Goal: Task Accomplishment & Management: Use online tool/utility

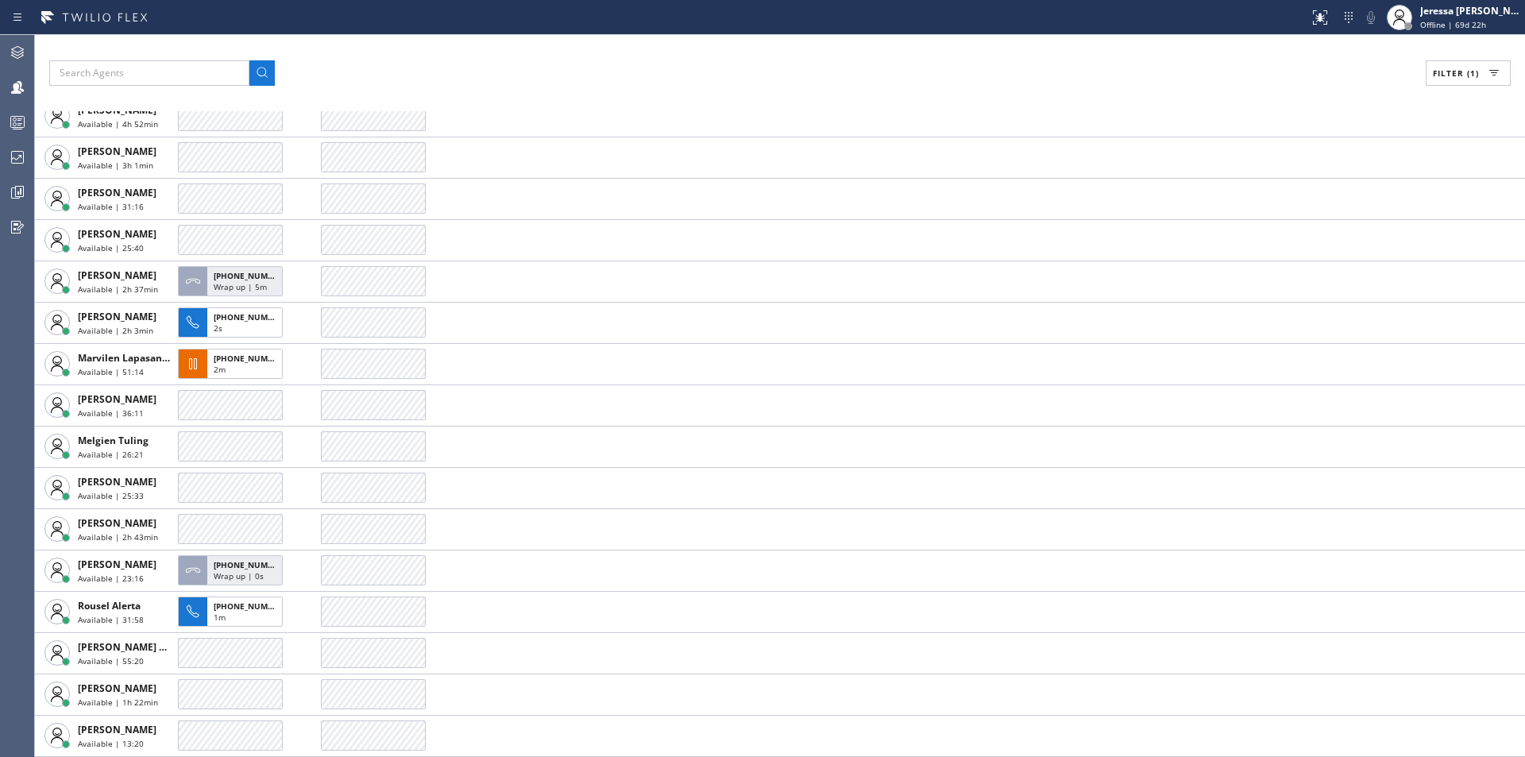
scroll to position [365, 0]
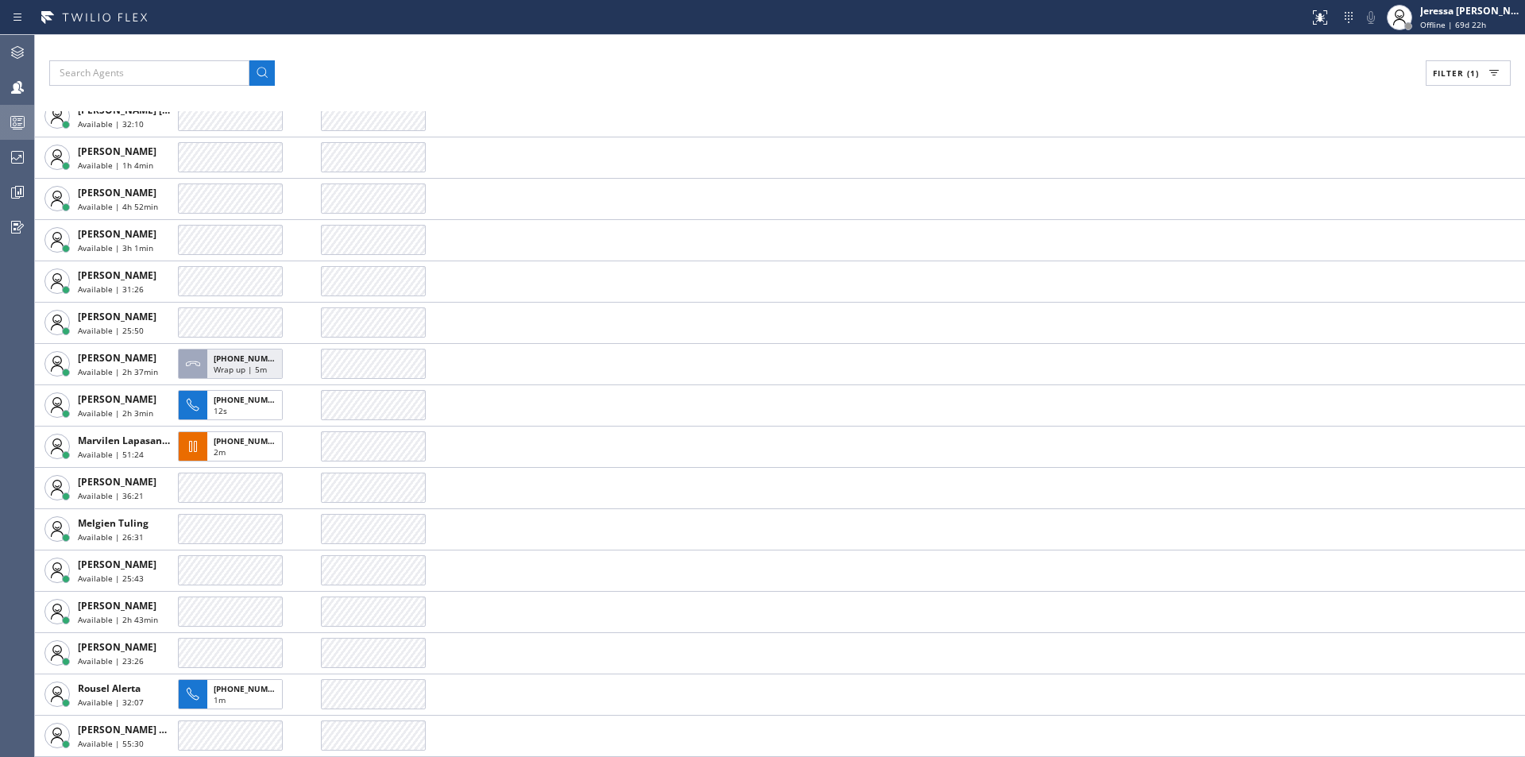
click at [20, 123] on icon at bounding box center [18, 124] width 9 height 10
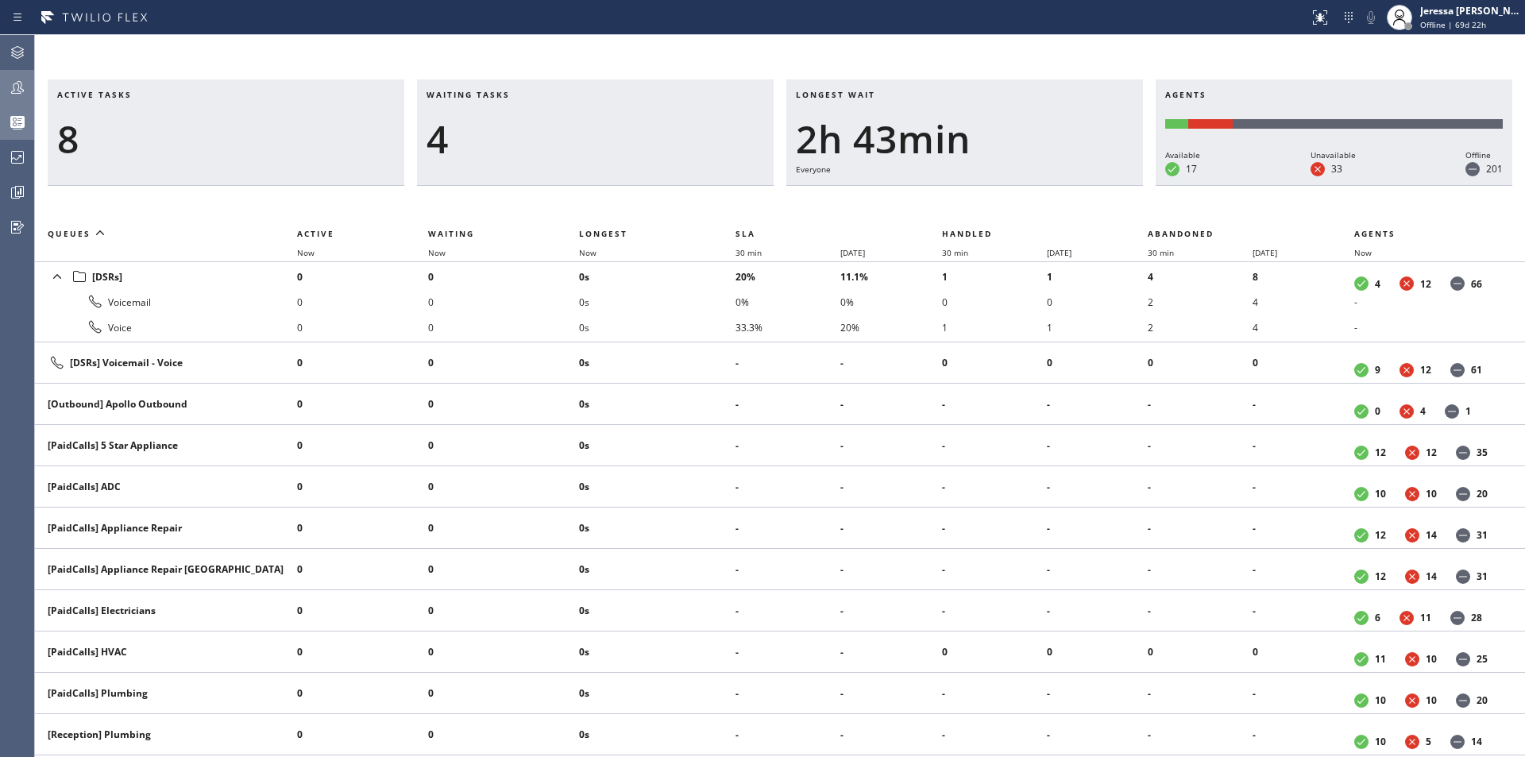
click at [24, 95] on icon at bounding box center [17, 87] width 19 height 19
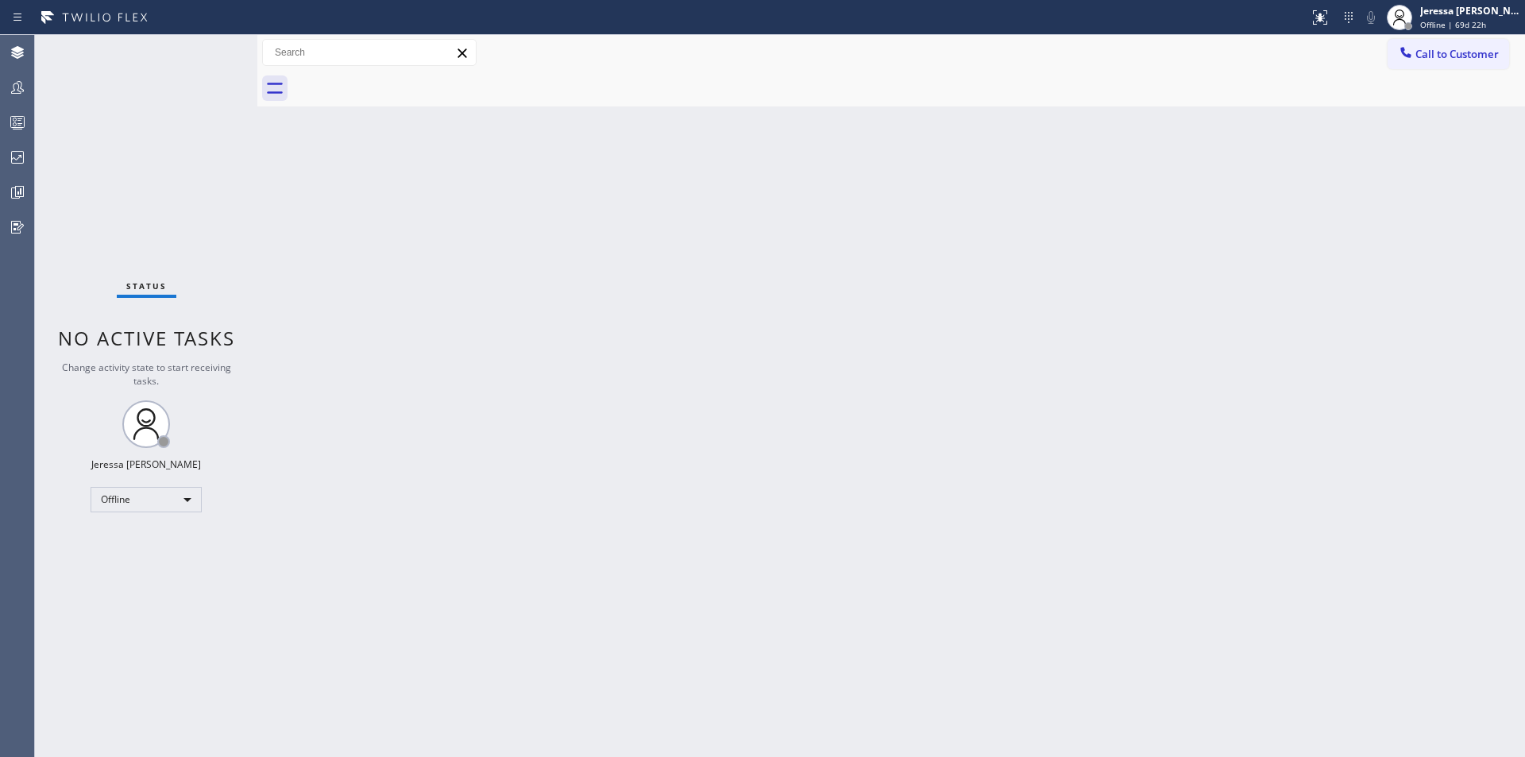
click at [36, 196] on div "Status No active tasks Change activity state to start receiving tasks. Jeressa …" at bounding box center [146, 396] width 222 height 722
click at [20, 187] on icon at bounding box center [17, 192] width 19 height 19
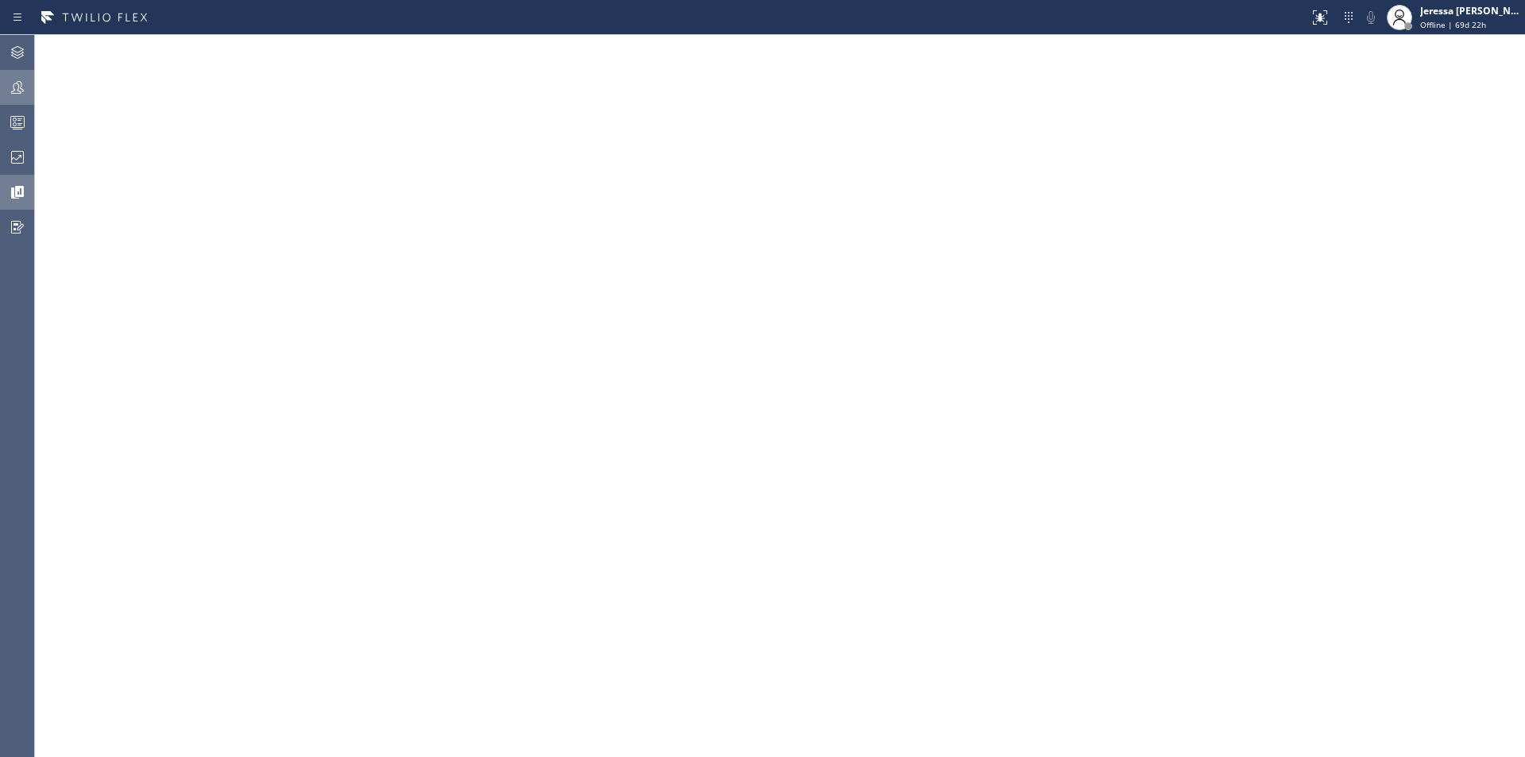
click at [16, 81] on icon at bounding box center [17, 87] width 19 height 19
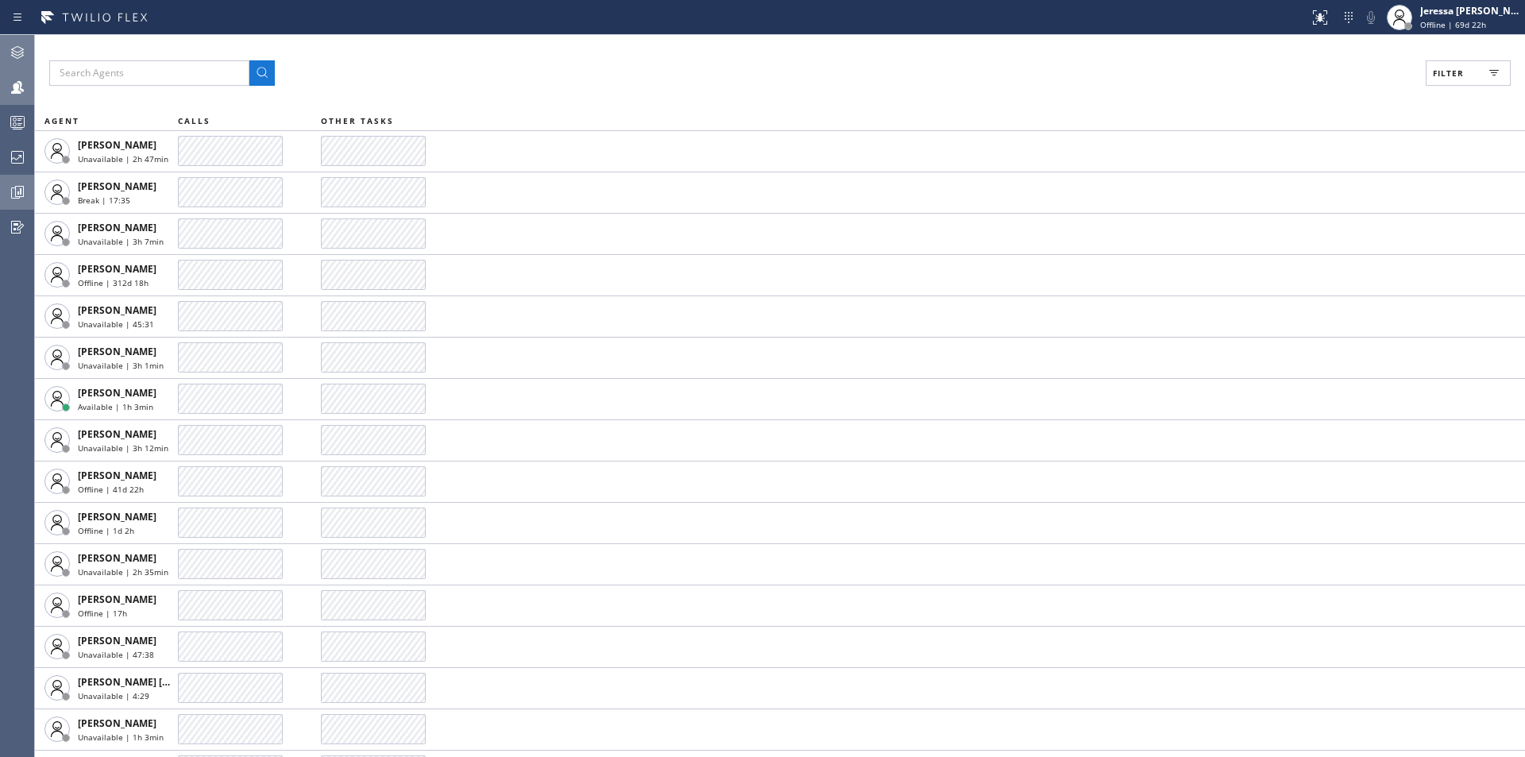
click at [21, 48] on icon at bounding box center [17, 52] width 13 height 13
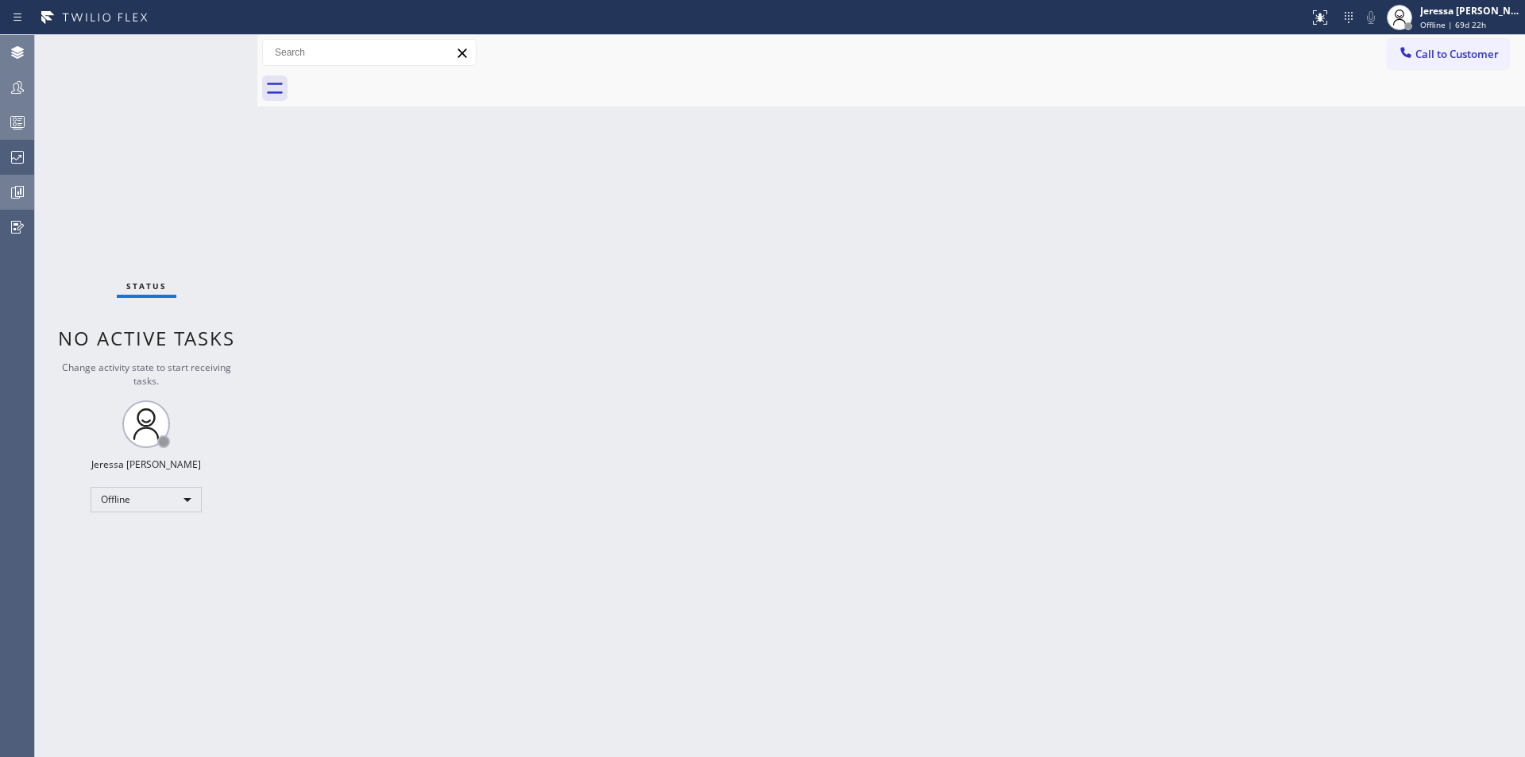
click at [23, 119] on icon at bounding box center [17, 122] width 19 height 19
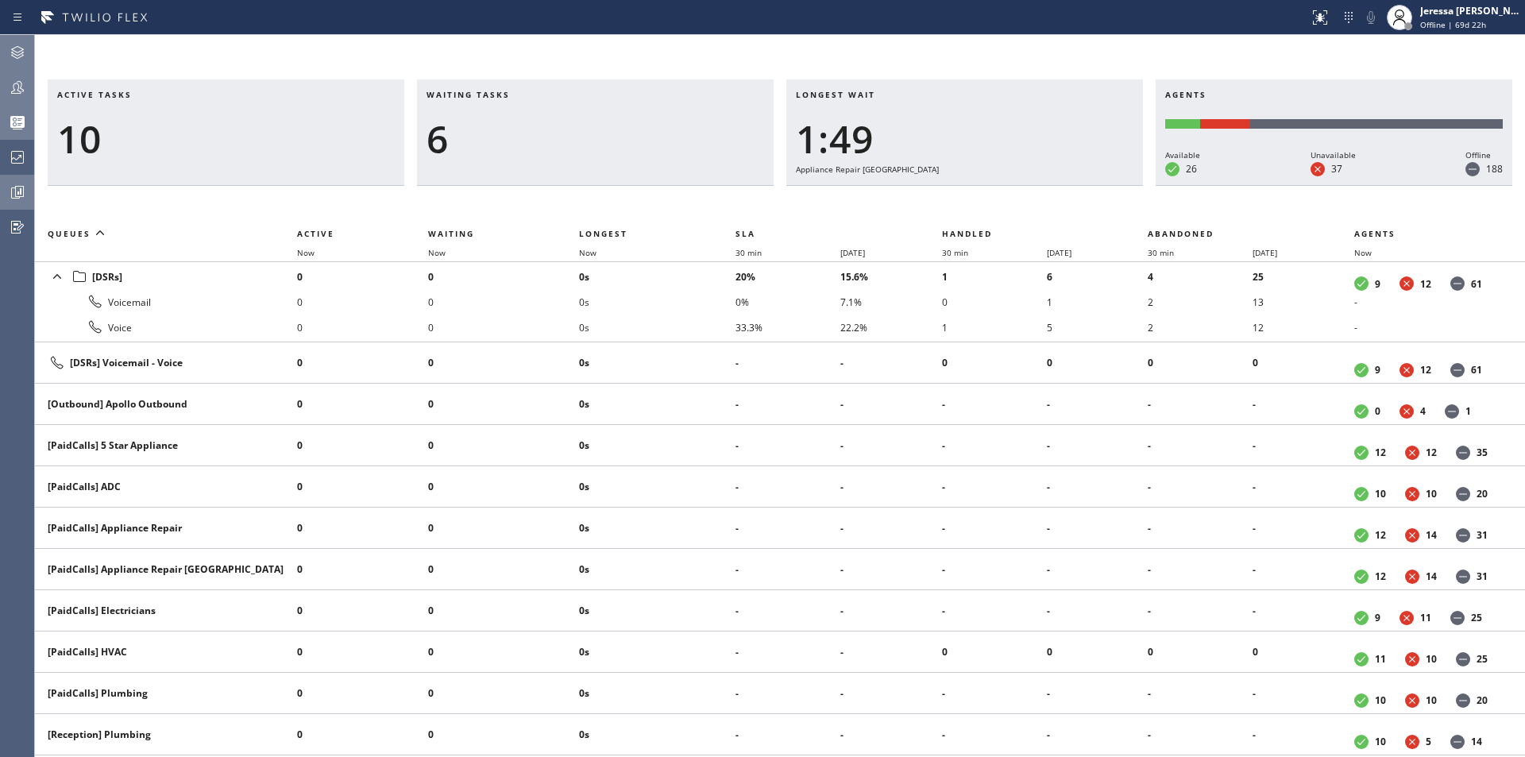
click at [15, 90] on icon at bounding box center [17, 87] width 13 height 13
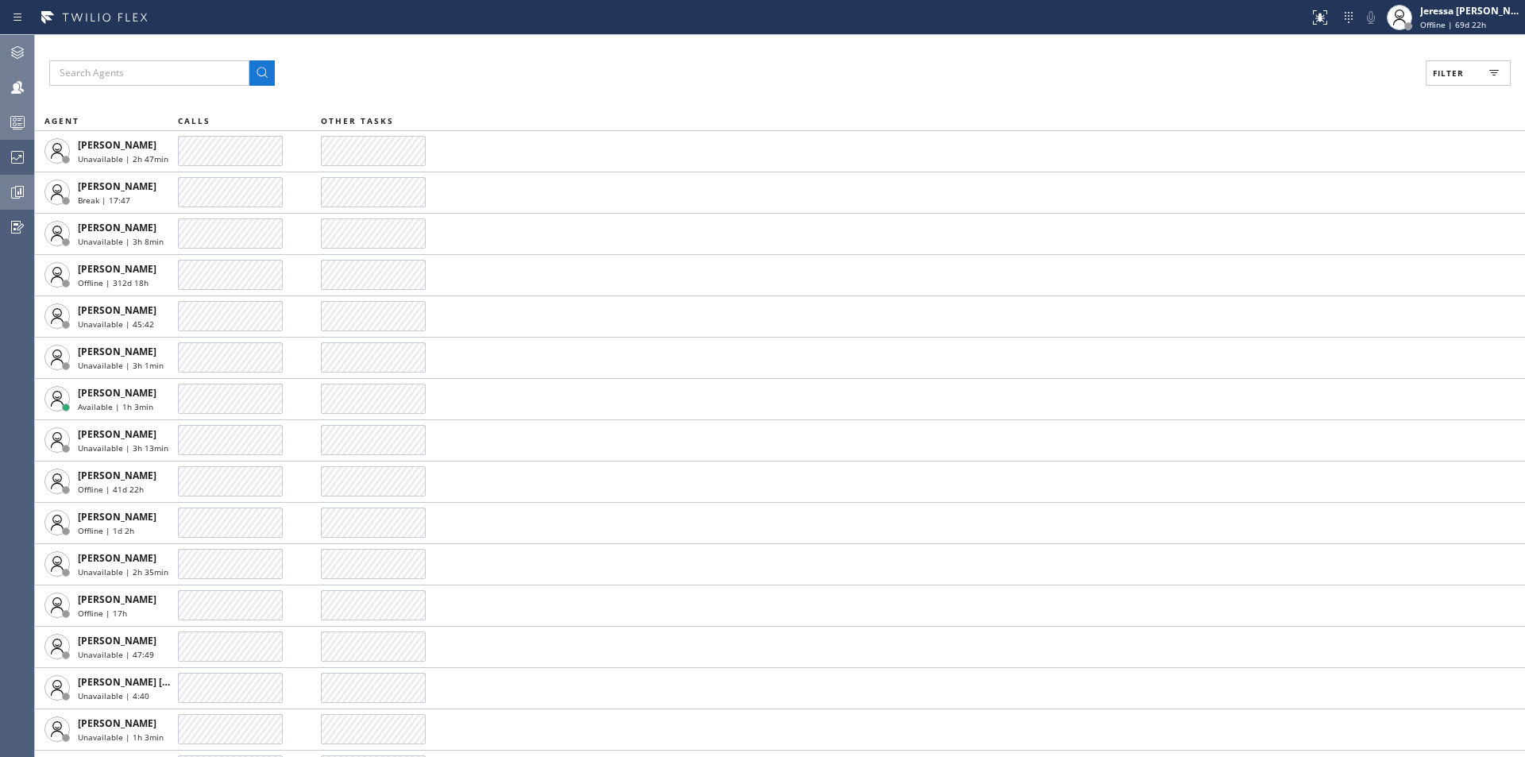
click at [1440, 73] on span "Filter" at bounding box center [1448, 73] width 31 height 11
click at [1337, 183] on label "Available" at bounding box center [1407, 188] width 209 height 14
click at [1303, 183] on input "Available" at bounding box center [1293, 187] width 19 height 19
checkbox input "true"
click at [1434, 87] on span "Apply" at bounding box center [1427, 90] width 33 height 11
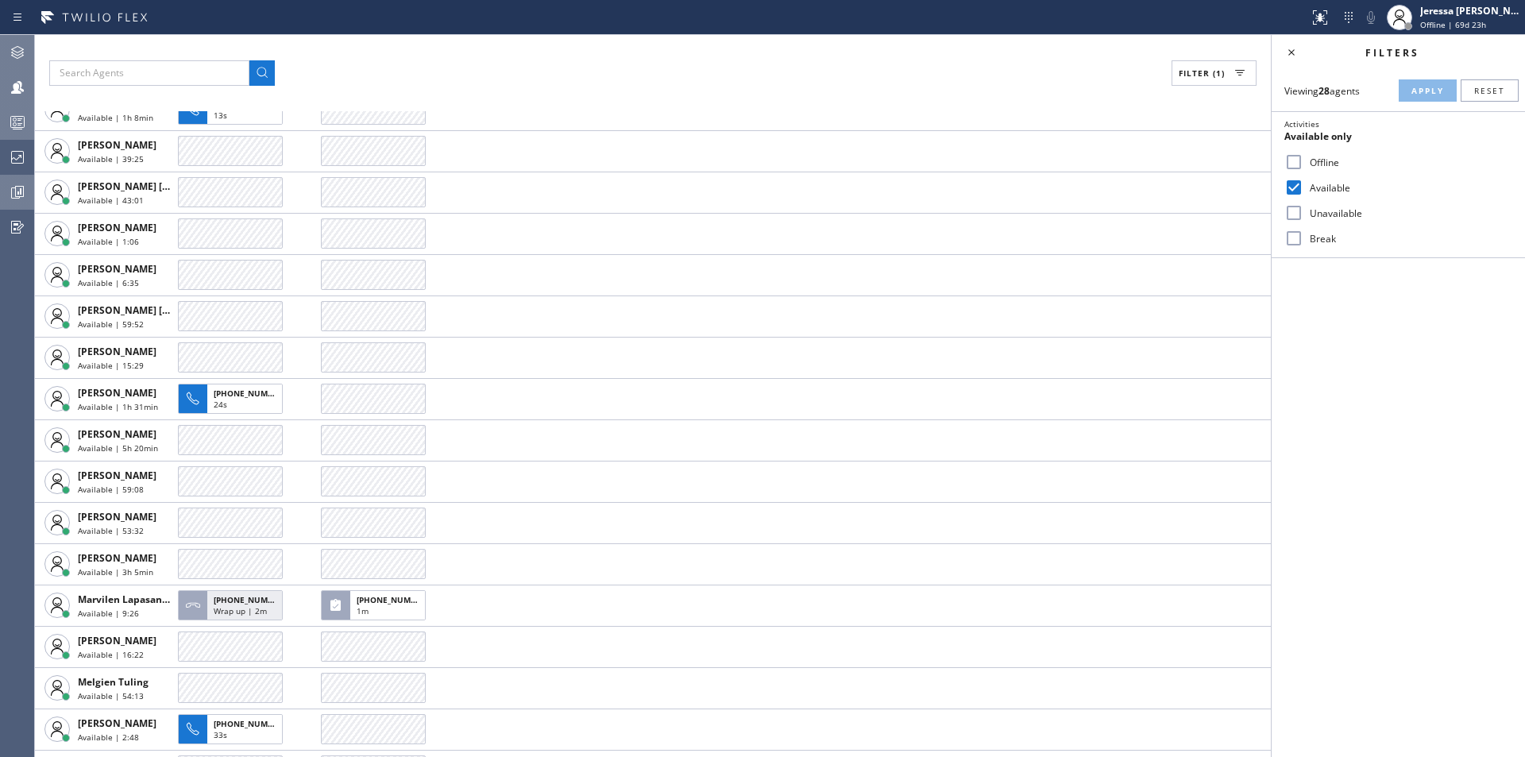
scroll to position [330, 0]
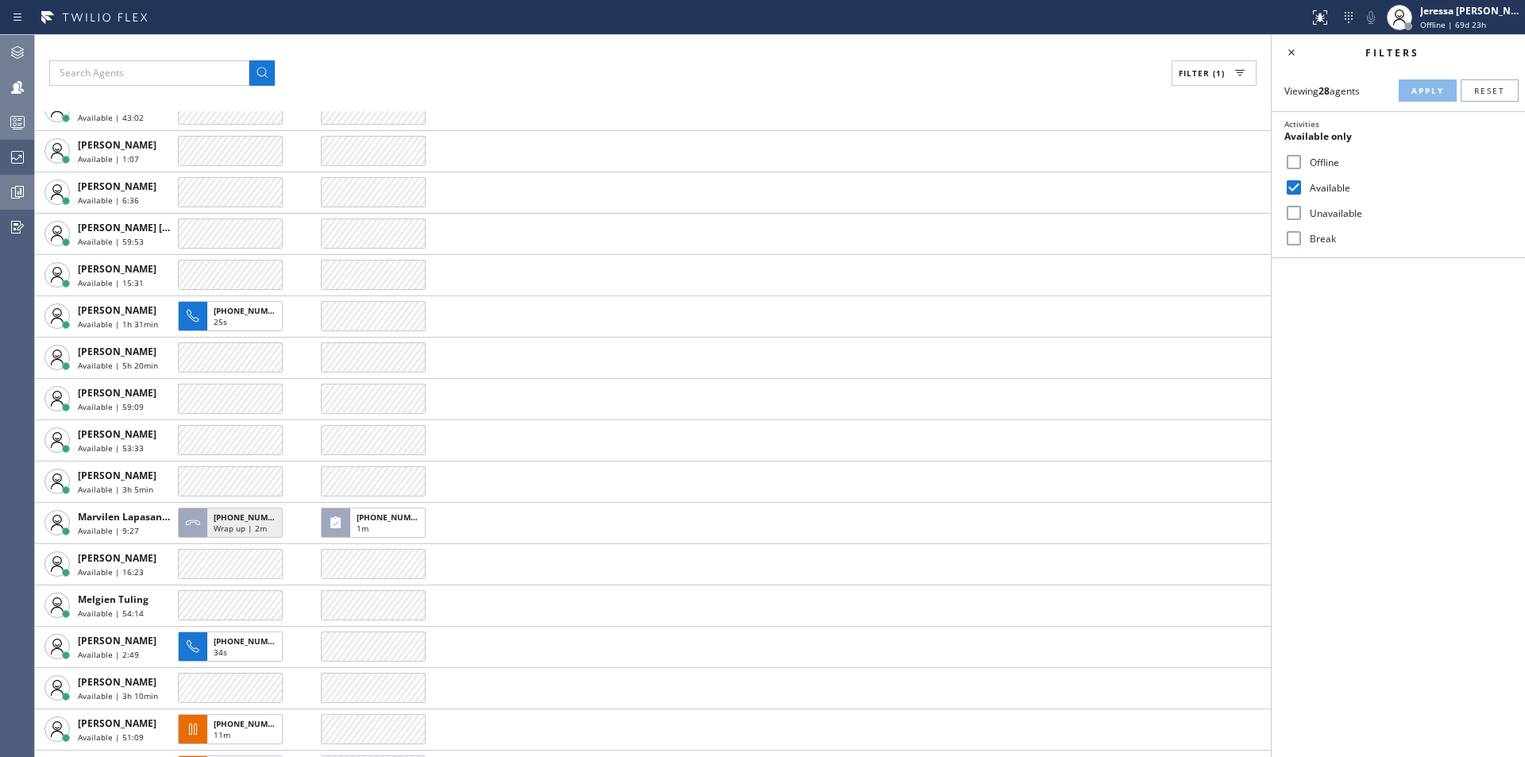
click at [22, 114] on icon at bounding box center [17, 122] width 19 height 19
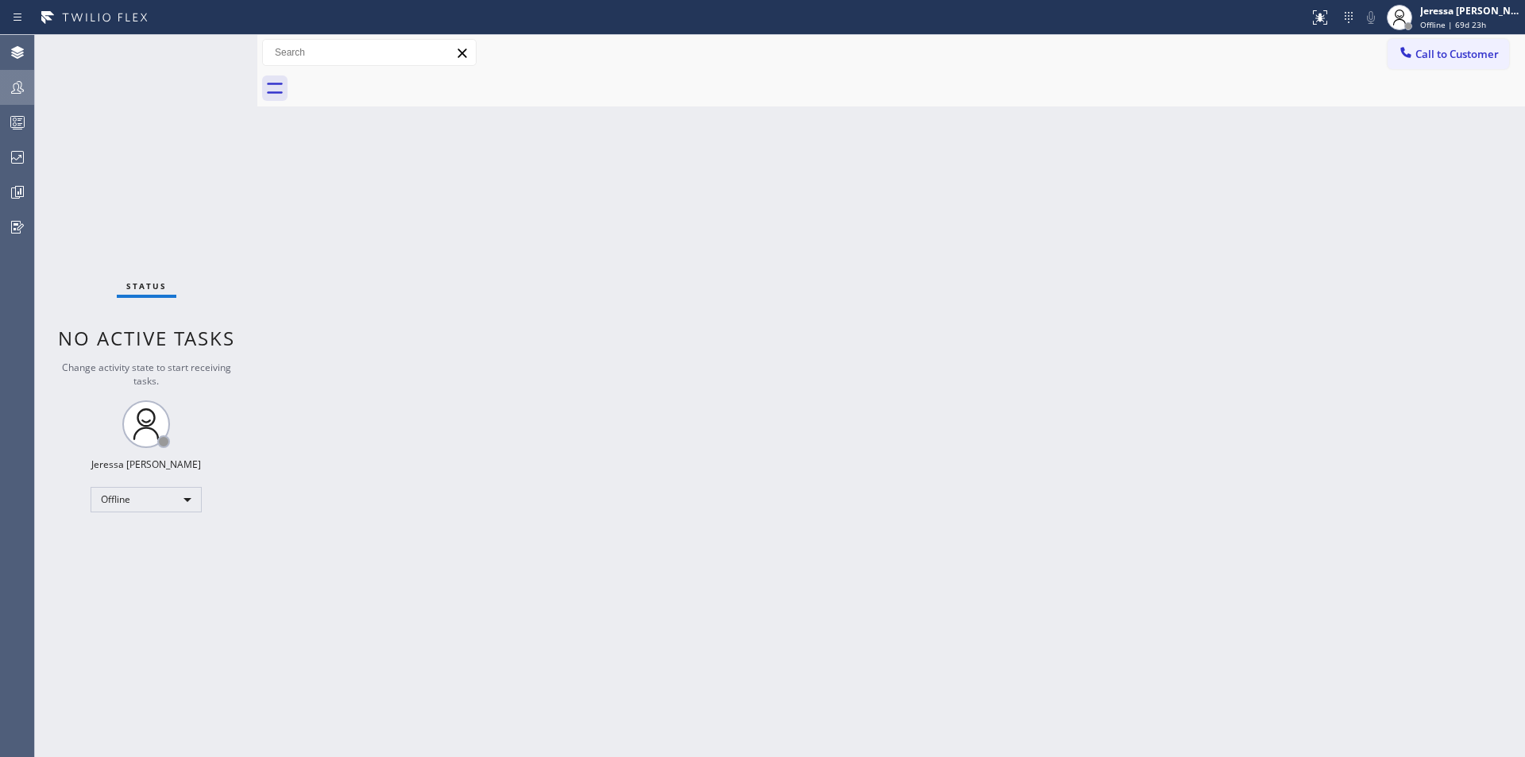
click at [18, 96] on icon at bounding box center [17, 87] width 19 height 19
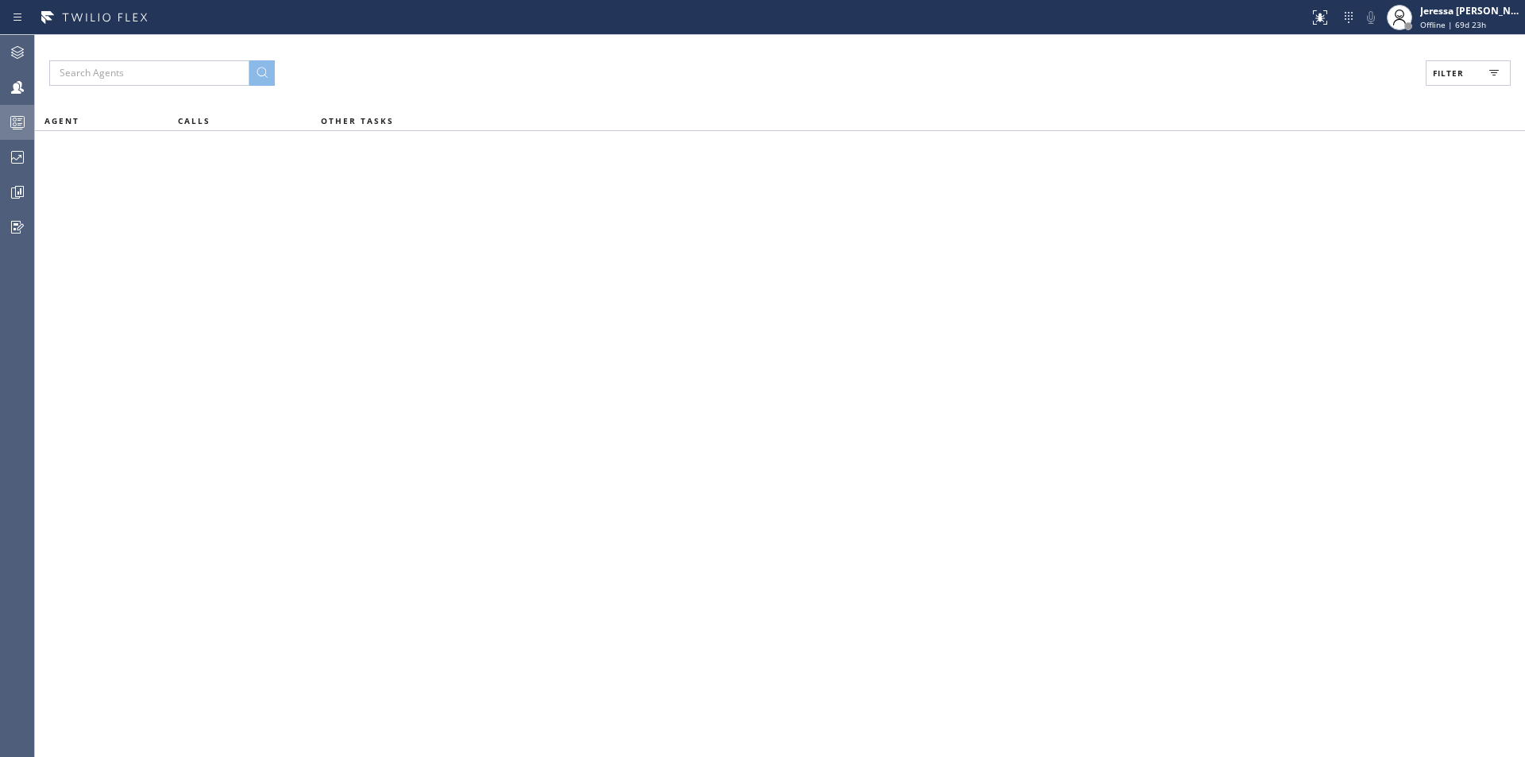
click at [19, 119] on icon at bounding box center [18, 124] width 9 height 10
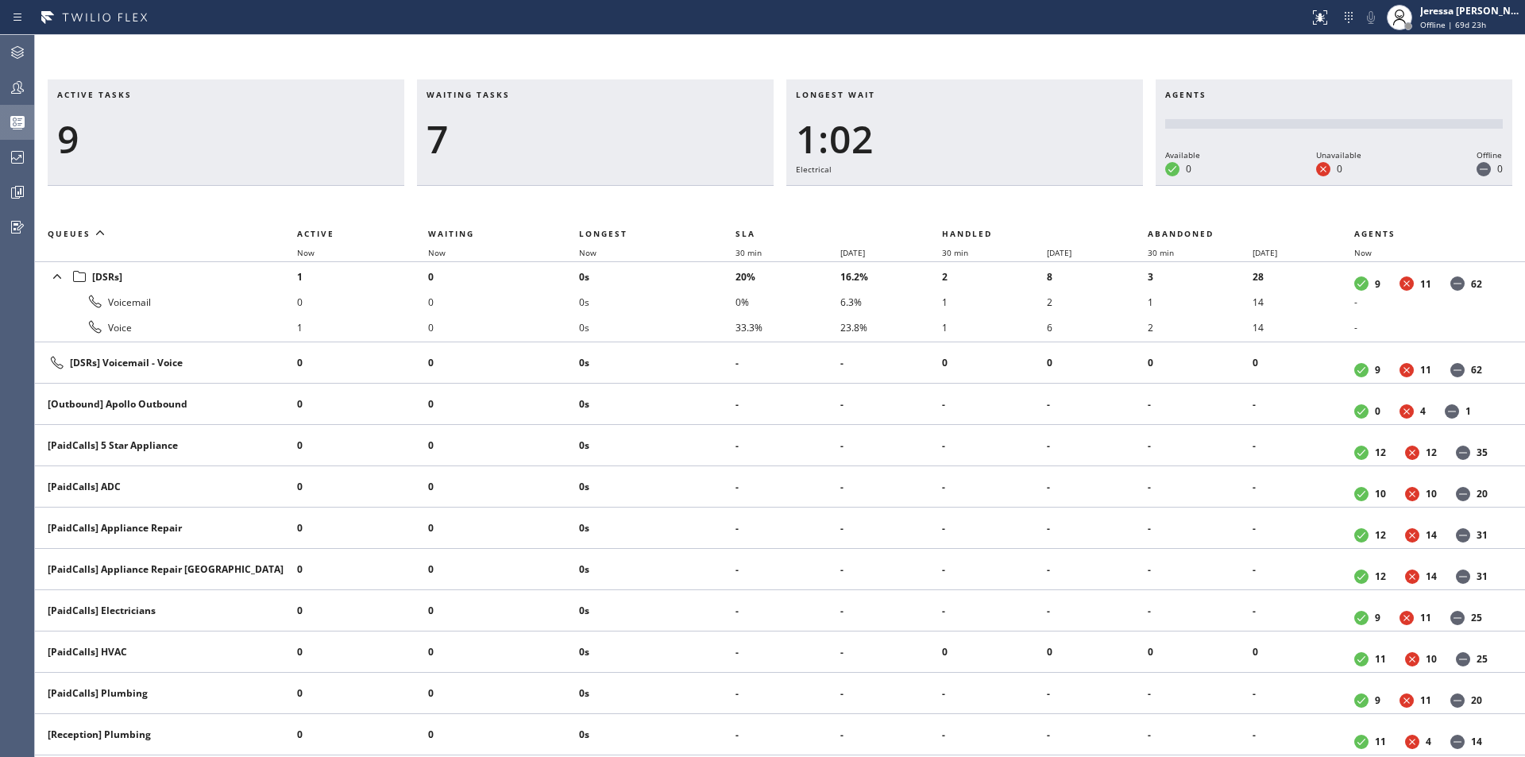
click at [14, 89] on icon at bounding box center [17, 87] width 13 height 13
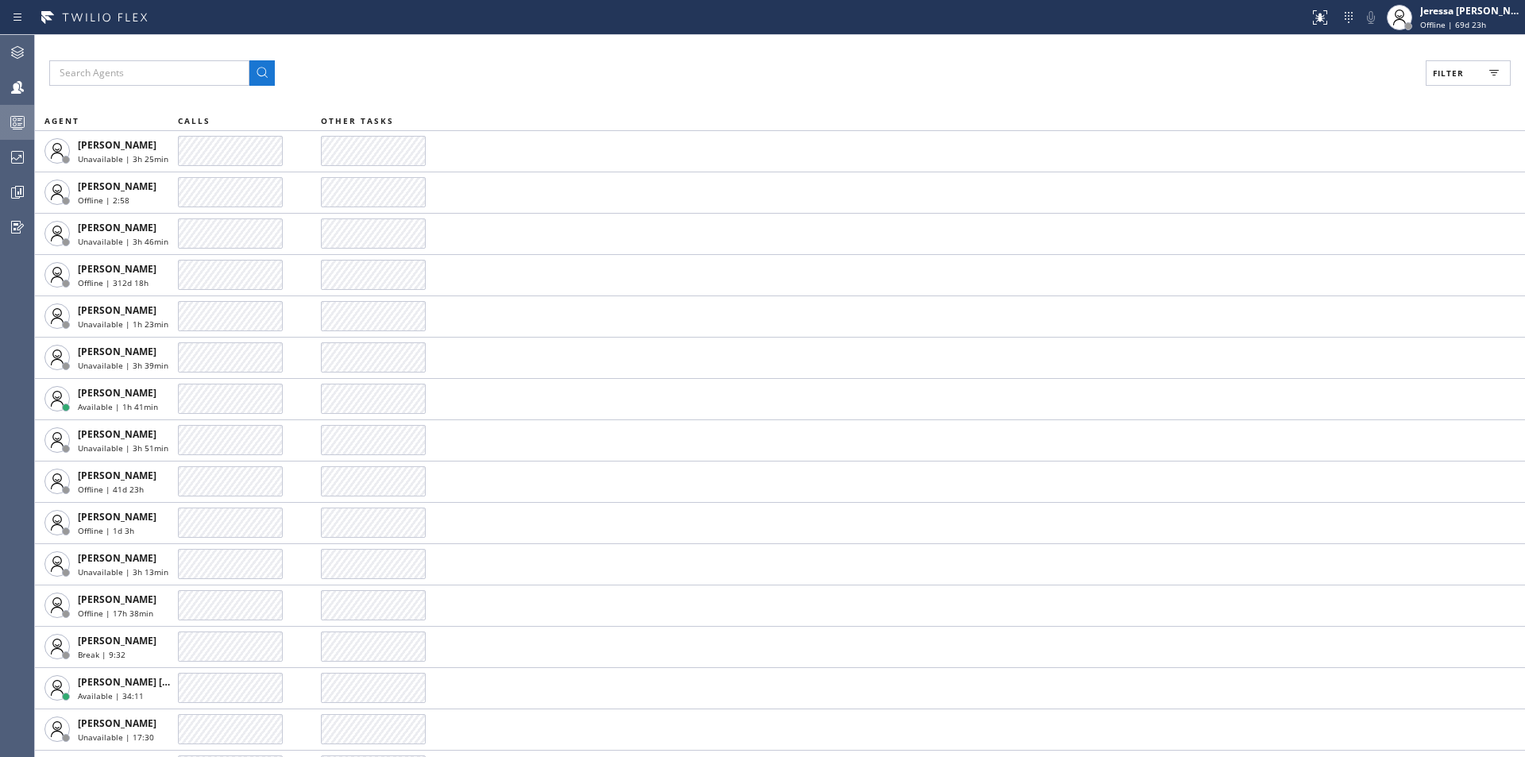
click at [1463, 70] on span "Filter" at bounding box center [1448, 73] width 31 height 11
click at [1322, 189] on label "Available" at bounding box center [1407, 188] width 209 height 14
click at [1303, 189] on input "Available" at bounding box center [1293, 187] width 19 height 19
checkbox input "true"
click at [1427, 91] on span "Apply" at bounding box center [1427, 90] width 33 height 11
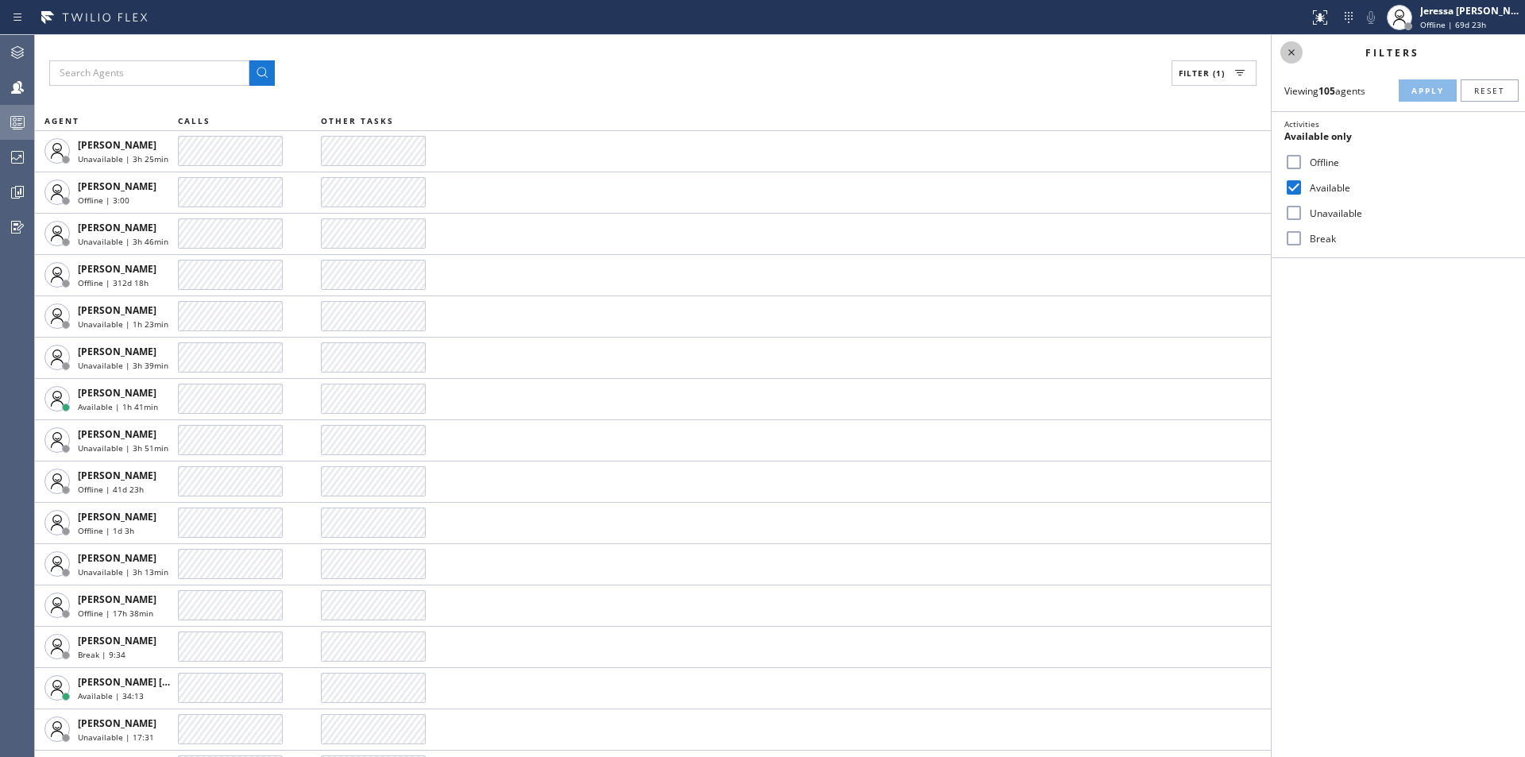
click at [1292, 50] on icon at bounding box center [1291, 52] width 19 height 19
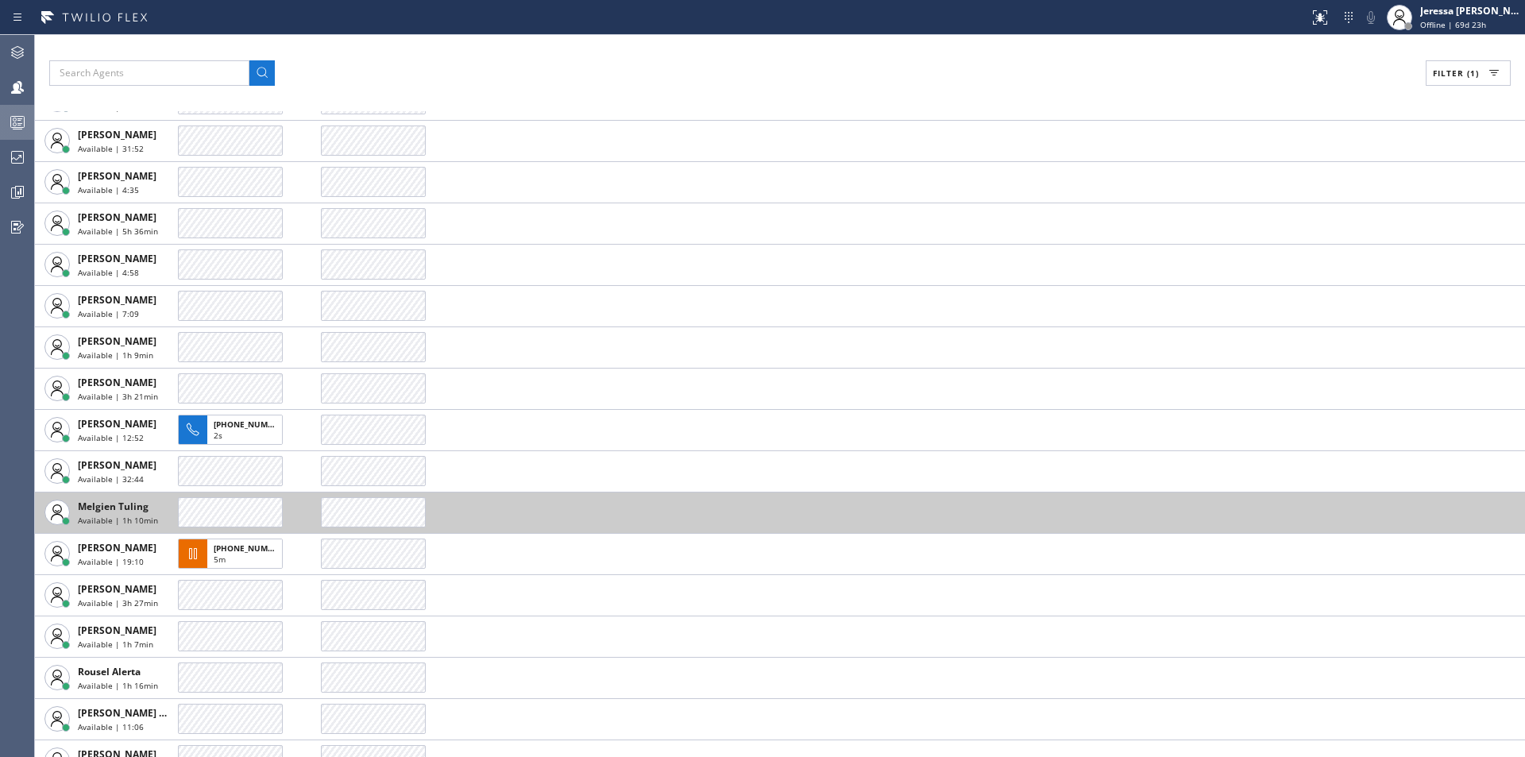
scroll to position [448, 0]
